Goal: Information Seeking & Learning: Find contact information

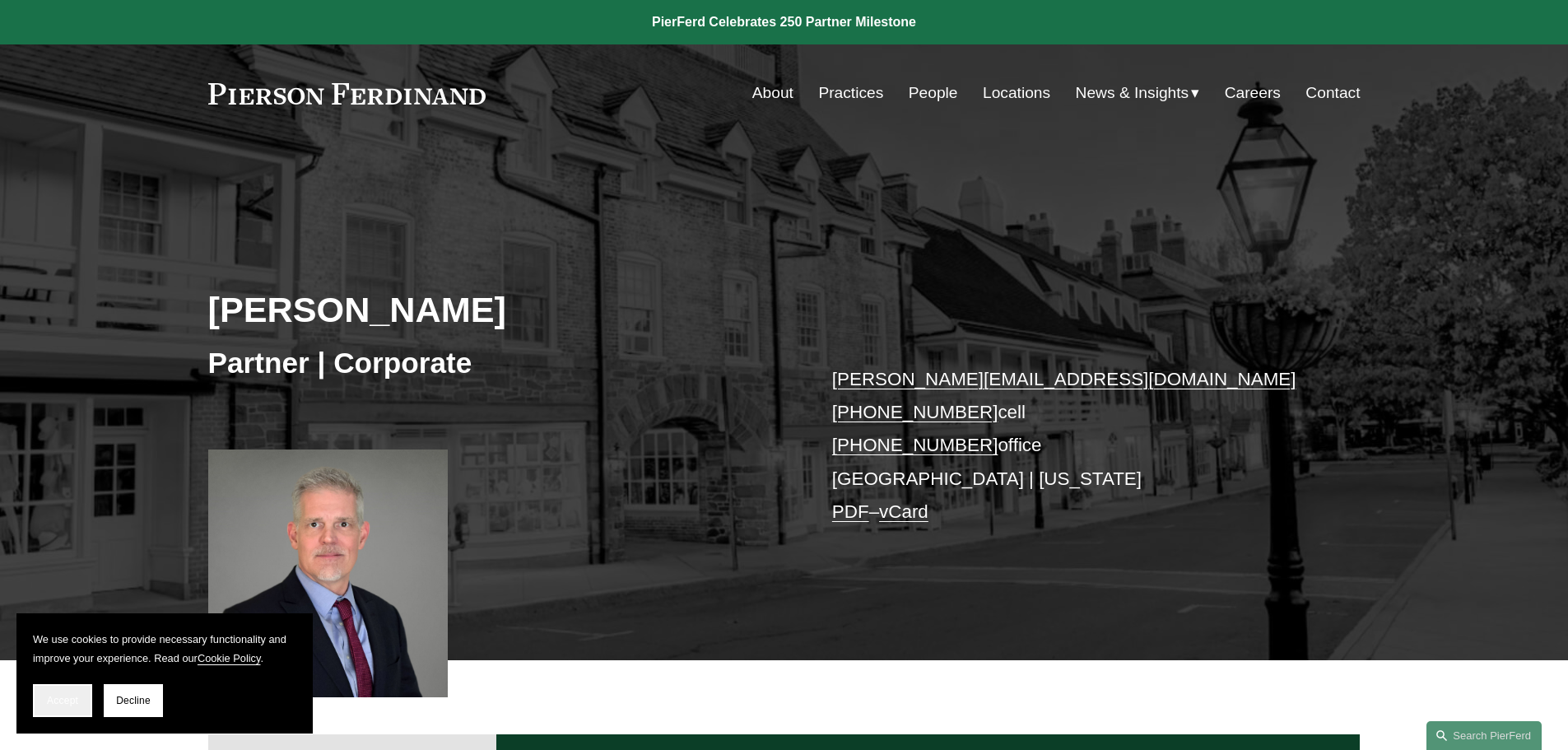
click at [78, 708] on button "Accept" at bounding box center [63, 700] width 59 height 33
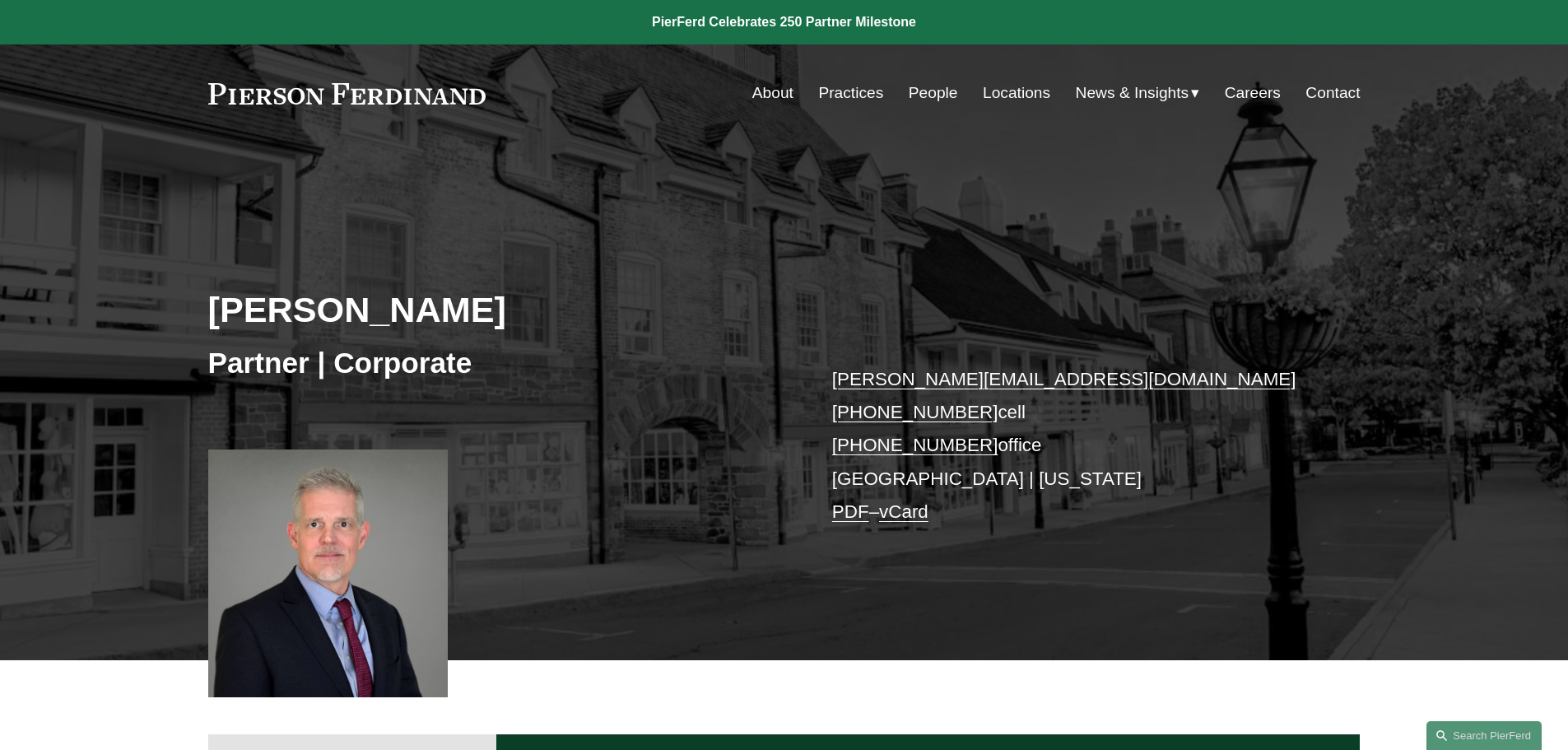
click at [927, 97] on link "People" at bounding box center [933, 93] width 49 height 31
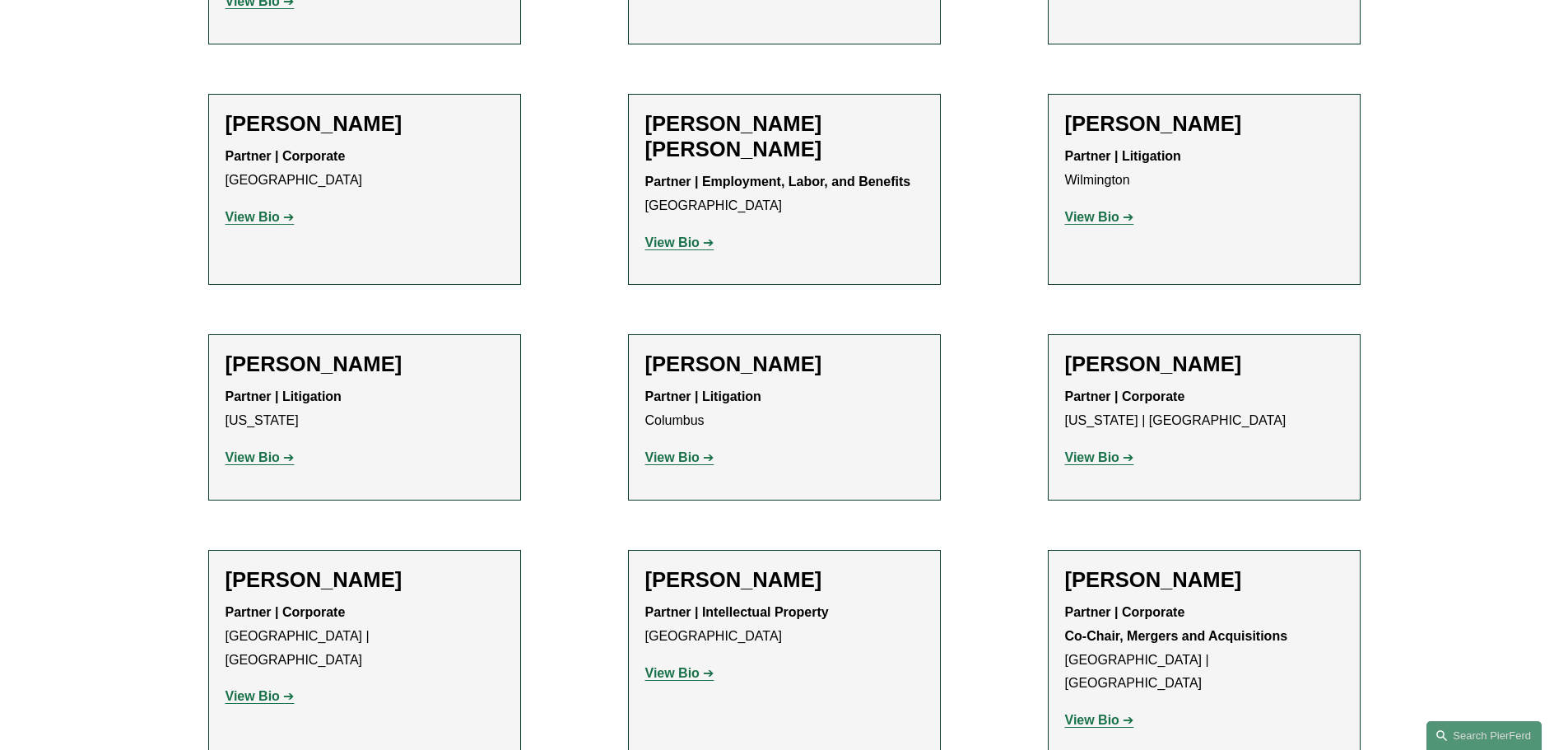
scroll to position [3953, 0]
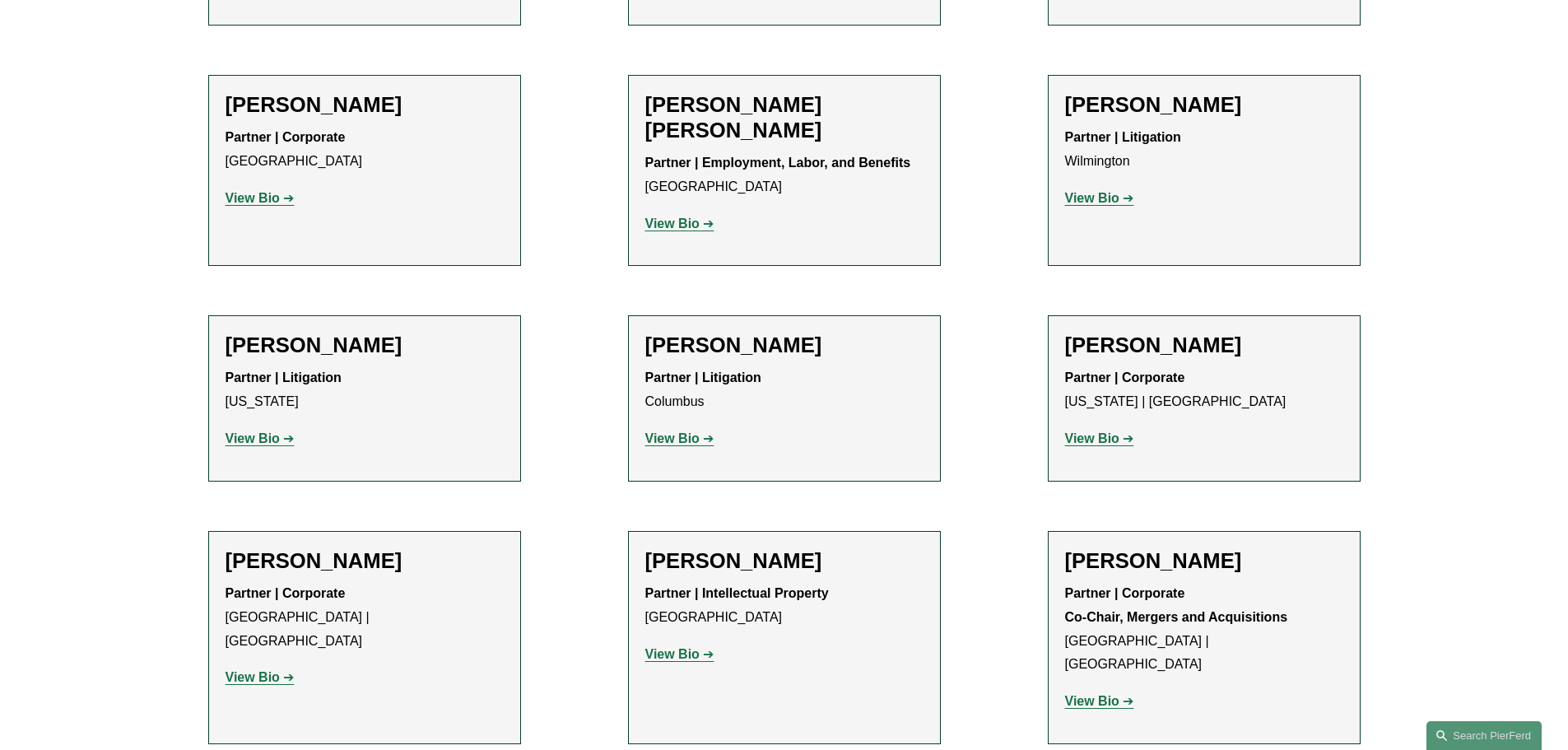
click at [400, 548] on div "Melissa M. Choe Partner | Corporate Atlanta | Seattle View Bio Location: Atlant…" at bounding box center [364, 625] width 278 height 155
click at [356, 548] on h2 "[PERSON_NAME]" at bounding box center [364, 560] width 278 height 26
click at [266, 670] on strong "View Bio" at bounding box center [252, 678] width 55 height 14
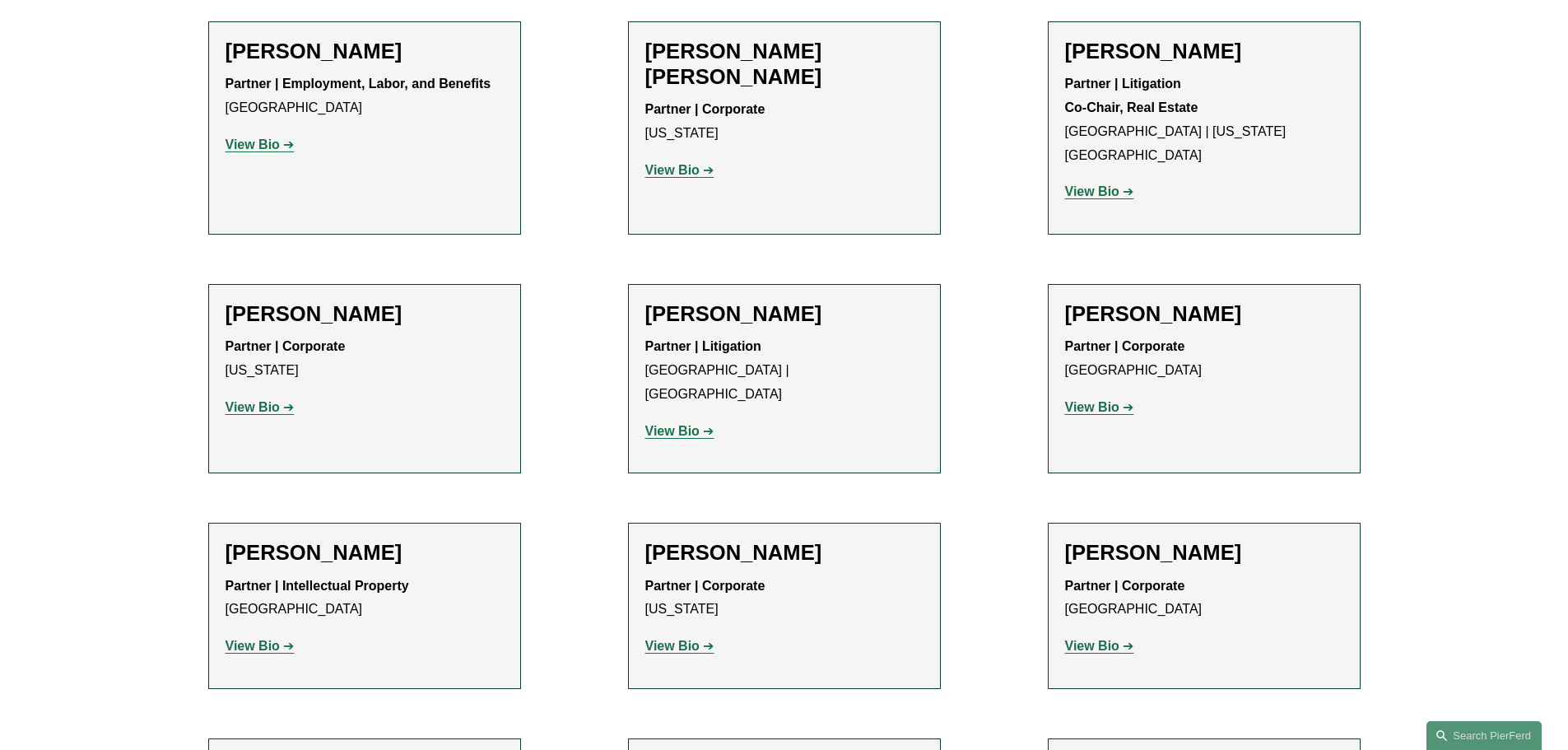
scroll to position [10293, 0]
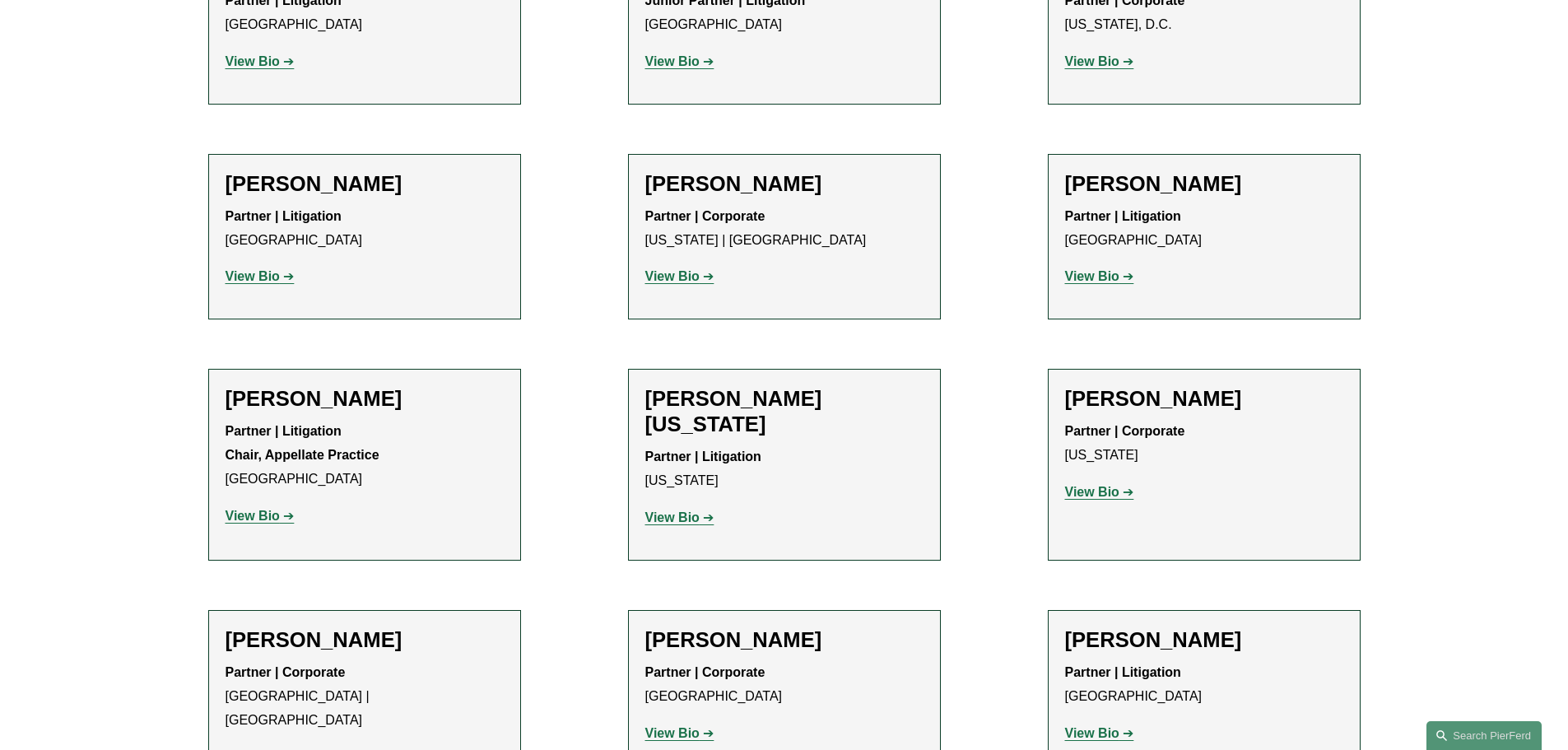
scroll to position [19845, 0]
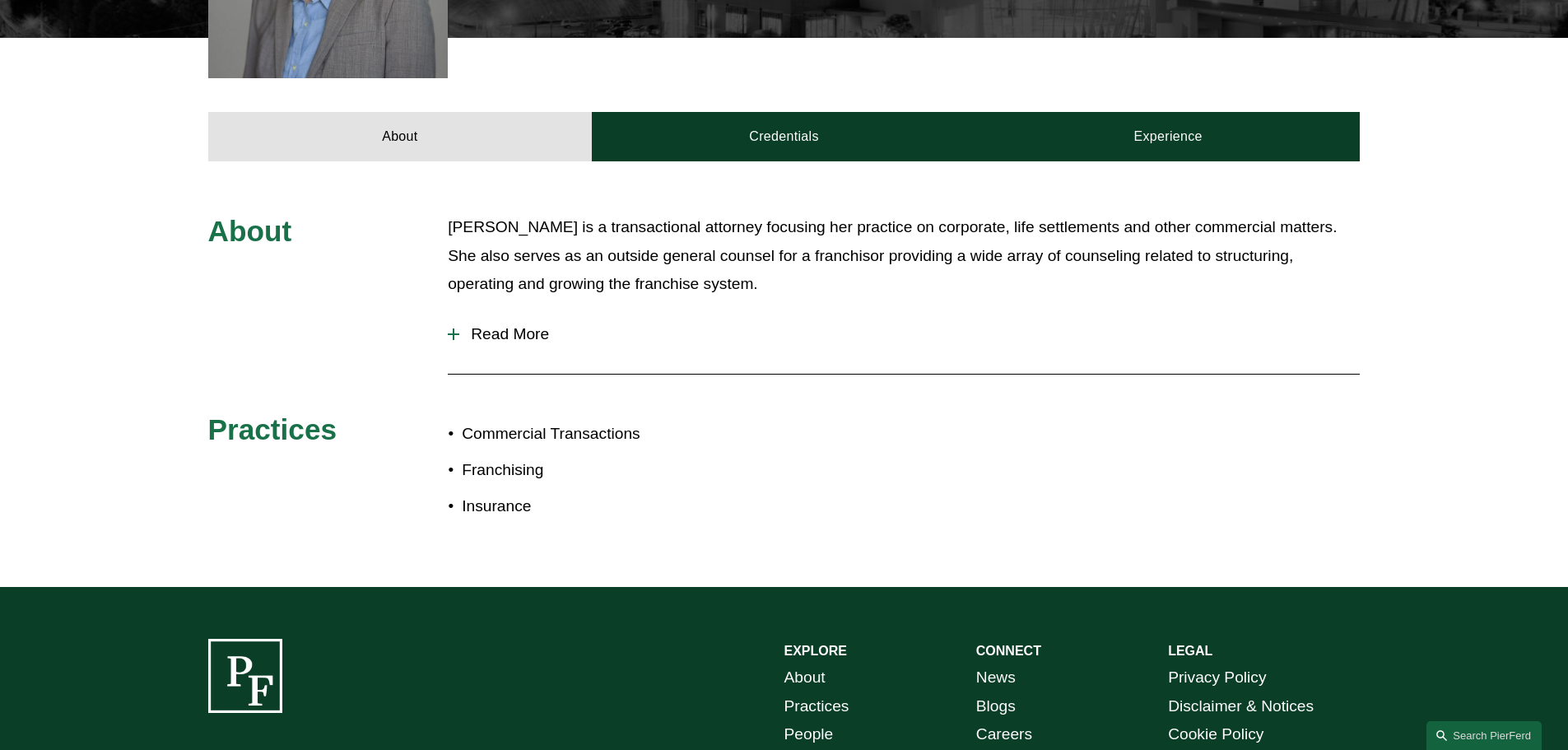
scroll to position [659, 0]
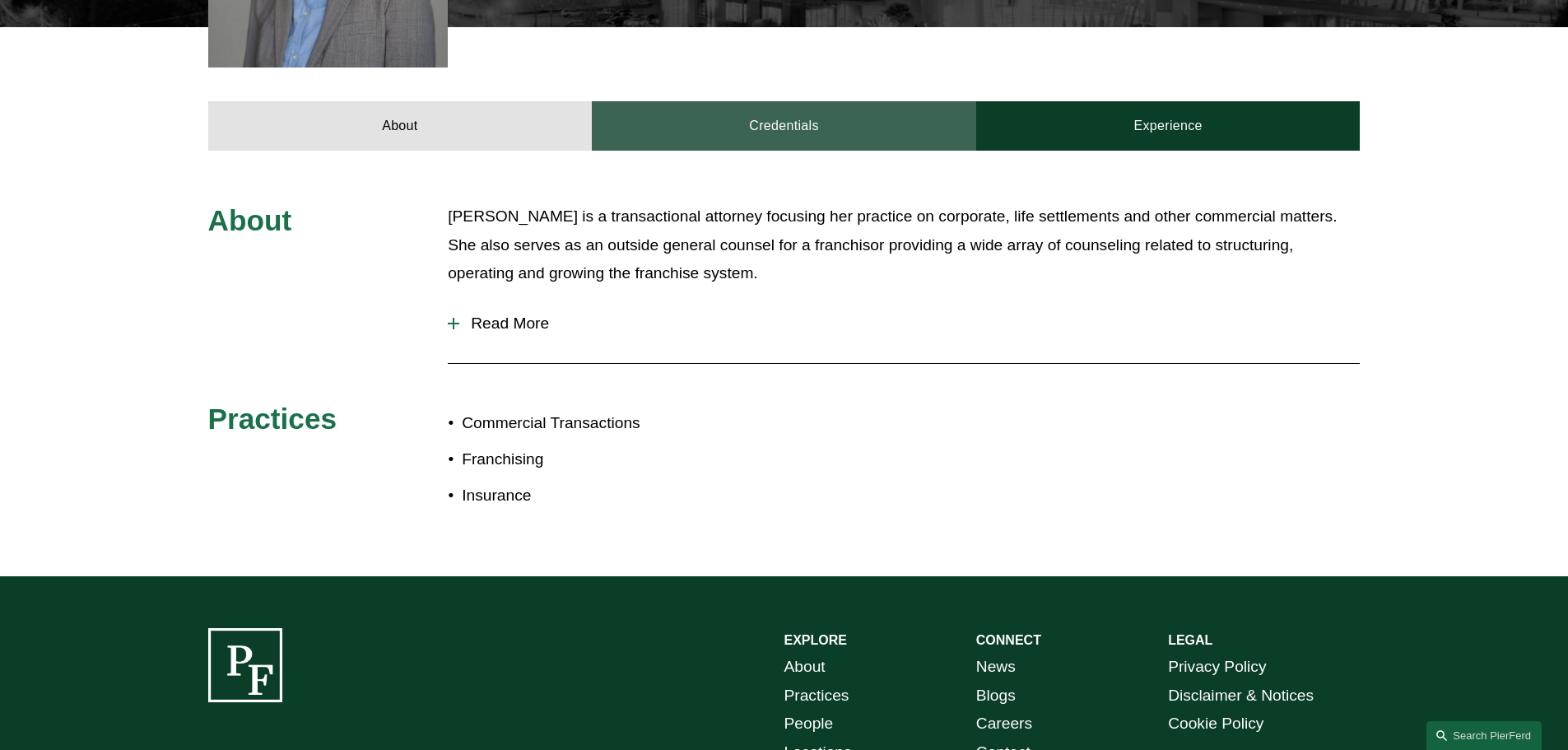
click at [789, 101] on link "Credentials" at bounding box center [784, 125] width 384 height 49
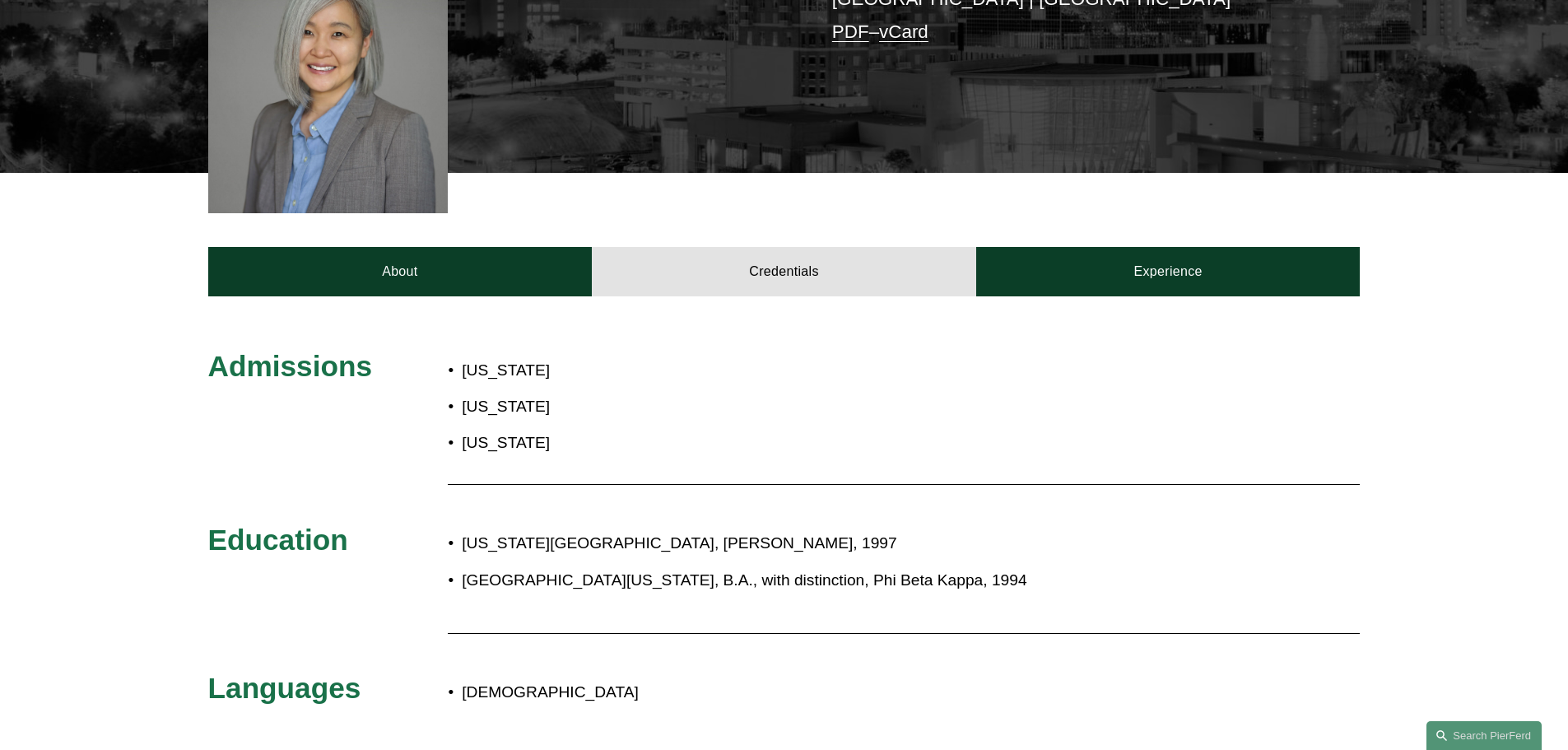
scroll to position [247, 0]
